Goal: Task Accomplishment & Management: Use online tool/utility

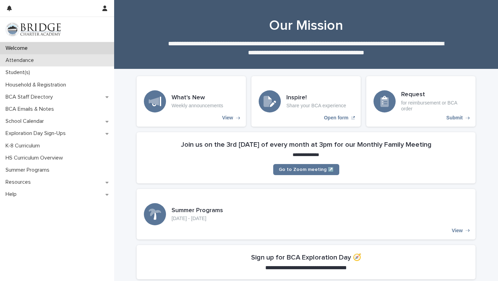
click at [71, 60] on div "Attendance" at bounding box center [57, 60] width 114 height 12
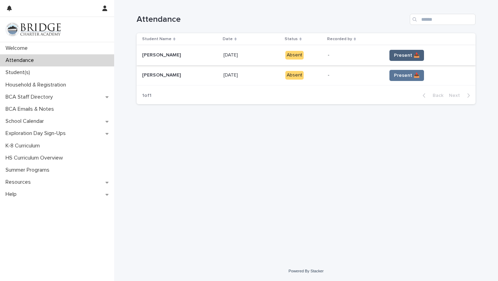
click at [411, 56] on span "Present 📥" at bounding box center [407, 55] width 26 height 7
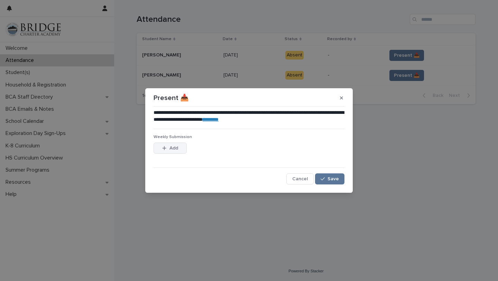
click at [178, 148] on button "Add" at bounding box center [170, 148] width 33 height 11
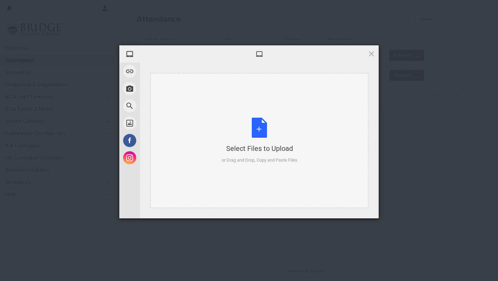
click at [255, 135] on div "Select Files to Upload or Drag and Drop, Copy and Paste Files" at bounding box center [260, 141] width 76 height 46
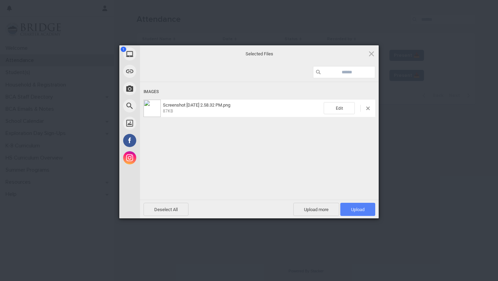
click at [356, 208] on span "Upload 1" at bounding box center [357, 209] width 13 height 5
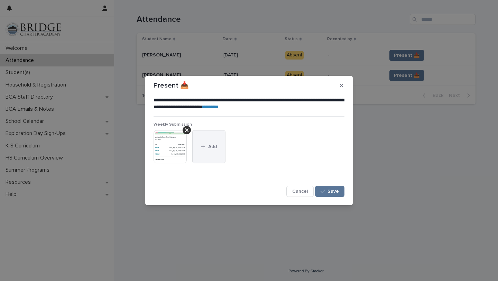
click at [217, 147] on span "Add" at bounding box center [212, 146] width 9 height 5
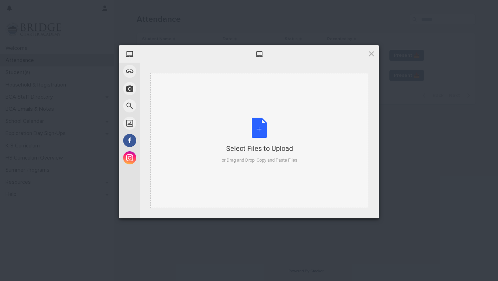
click at [266, 121] on div "Select Files to Upload or Drag and Drop, Copy and Paste Files" at bounding box center [260, 141] width 76 height 46
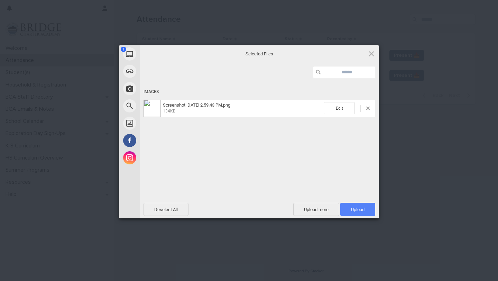
click at [359, 208] on span "Upload 1" at bounding box center [357, 209] width 13 height 5
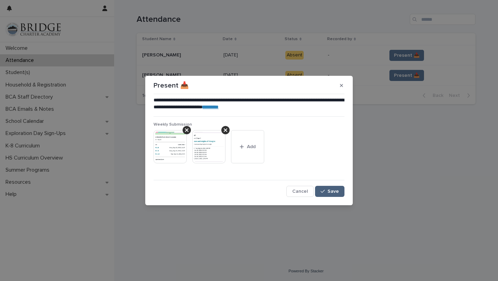
click at [335, 187] on button "Save" at bounding box center [329, 191] width 29 height 11
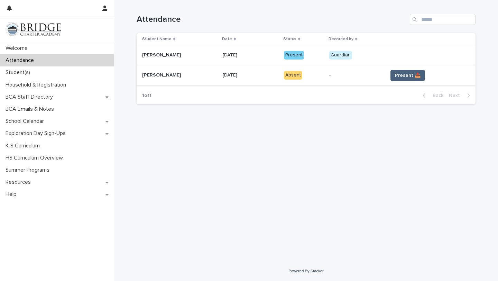
click at [410, 76] on span "Present 📥" at bounding box center [408, 75] width 26 height 7
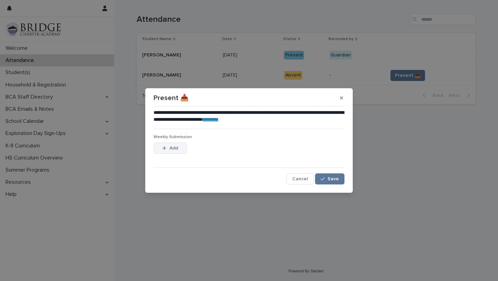
click at [178, 147] on span "Add" at bounding box center [174, 148] width 9 height 5
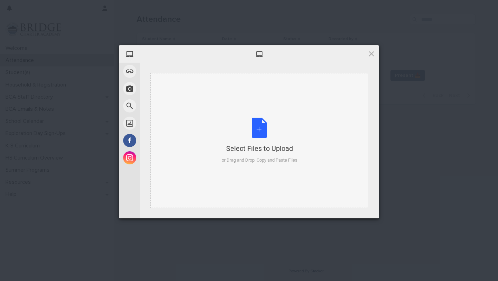
click at [264, 131] on div "Select Files to Upload or Drag and Drop, Copy and Paste Files" at bounding box center [260, 141] width 76 height 46
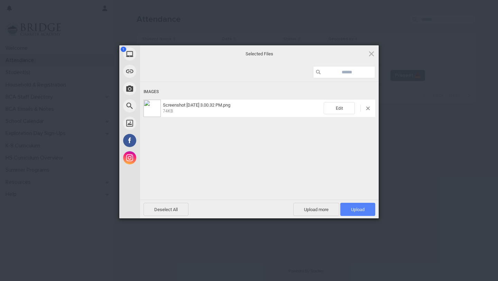
click at [360, 206] on span "Upload 1" at bounding box center [358, 209] width 35 height 13
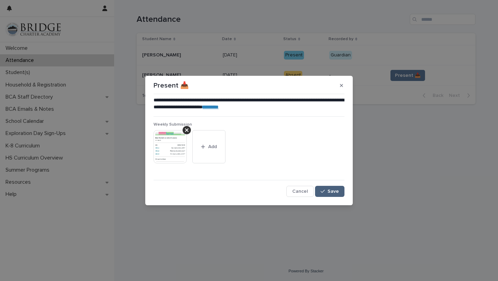
click at [332, 189] on span "Save" at bounding box center [333, 191] width 11 height 5
